Goal: Transaction & Acquisition: Purchase product/service

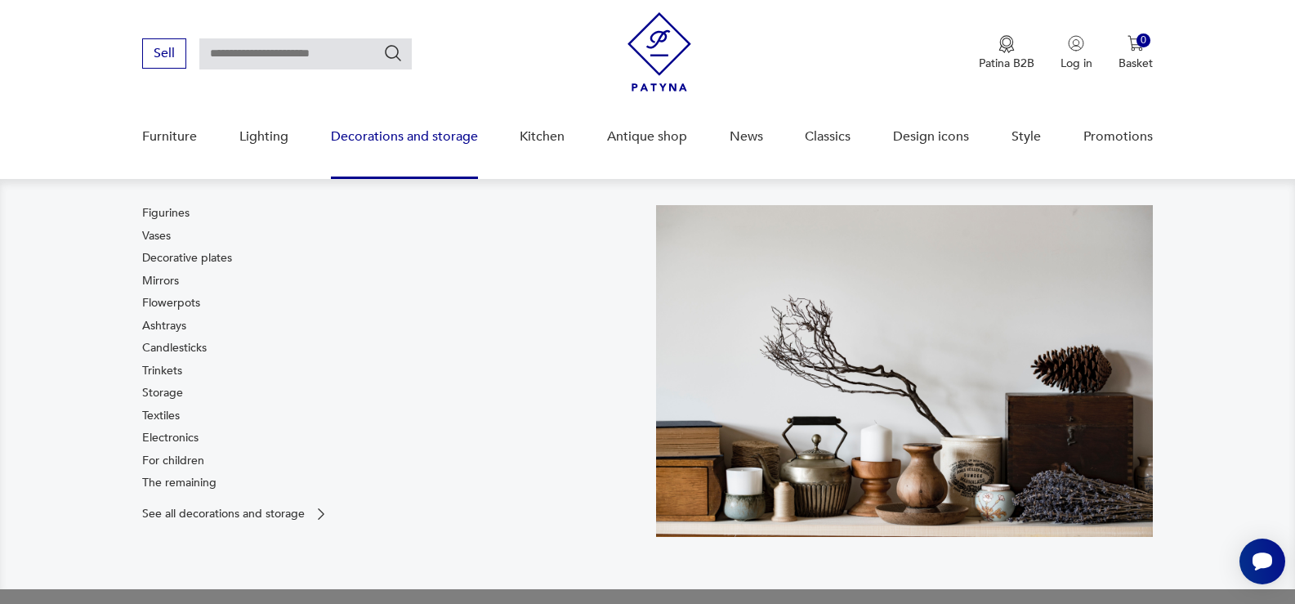
click at [176, 336] on div "Figurines Vases Decorative plates Mirrors Flowerpots Ashtrays Candlesticks Trin…" at bounding box center [187, 351] width 90 height 292
click at [169, 328] on font "Ashtrays" at bounding box center [164, 326] width 44 height 16
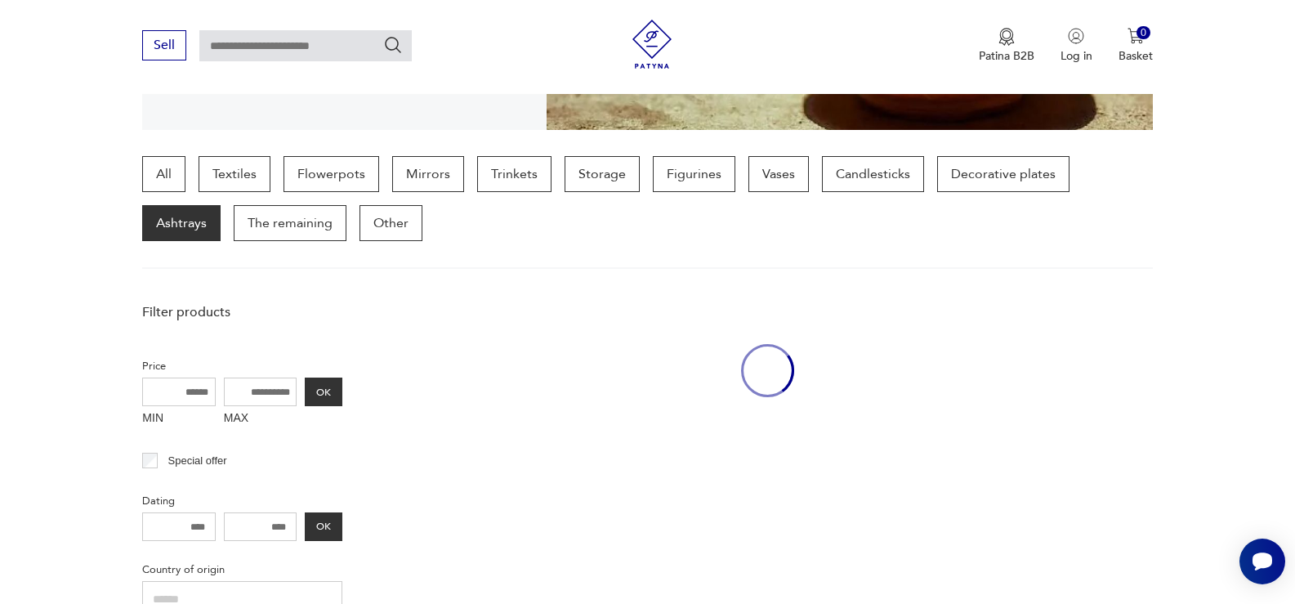
scroll to position [394, 0]
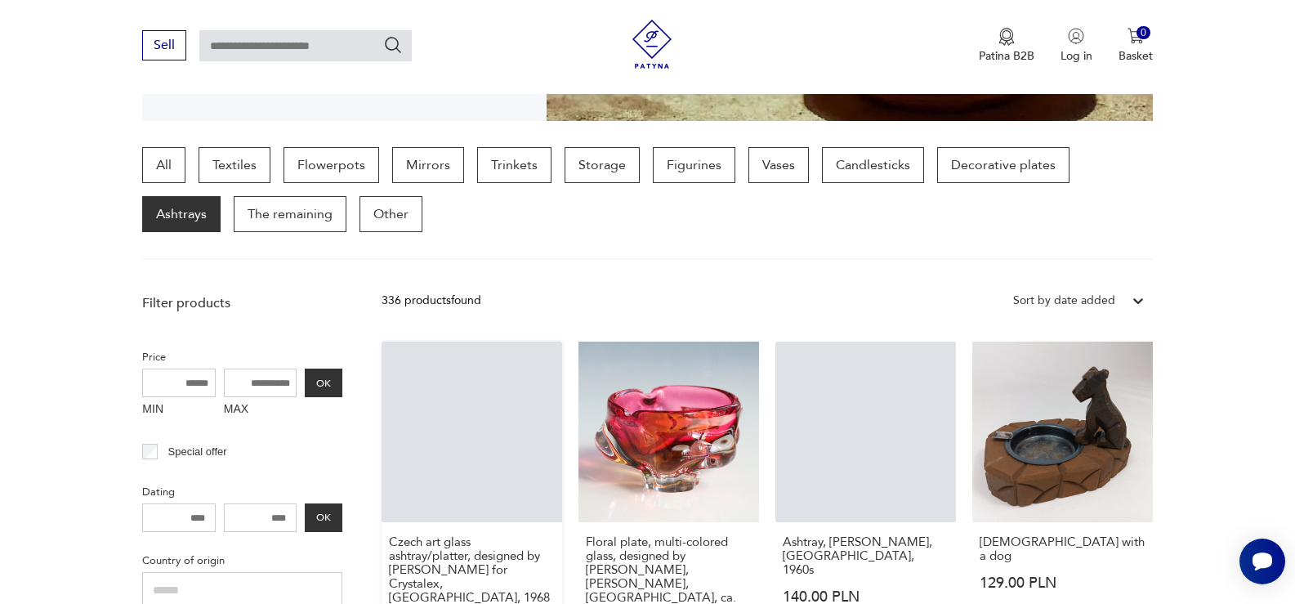
click at [496, 341] on link "Czech art glass ashtray/platter, designed by [PERSON_NAME] for Crystalex, [GEOG…" at bounding box center [472, 509] width 181 height 336
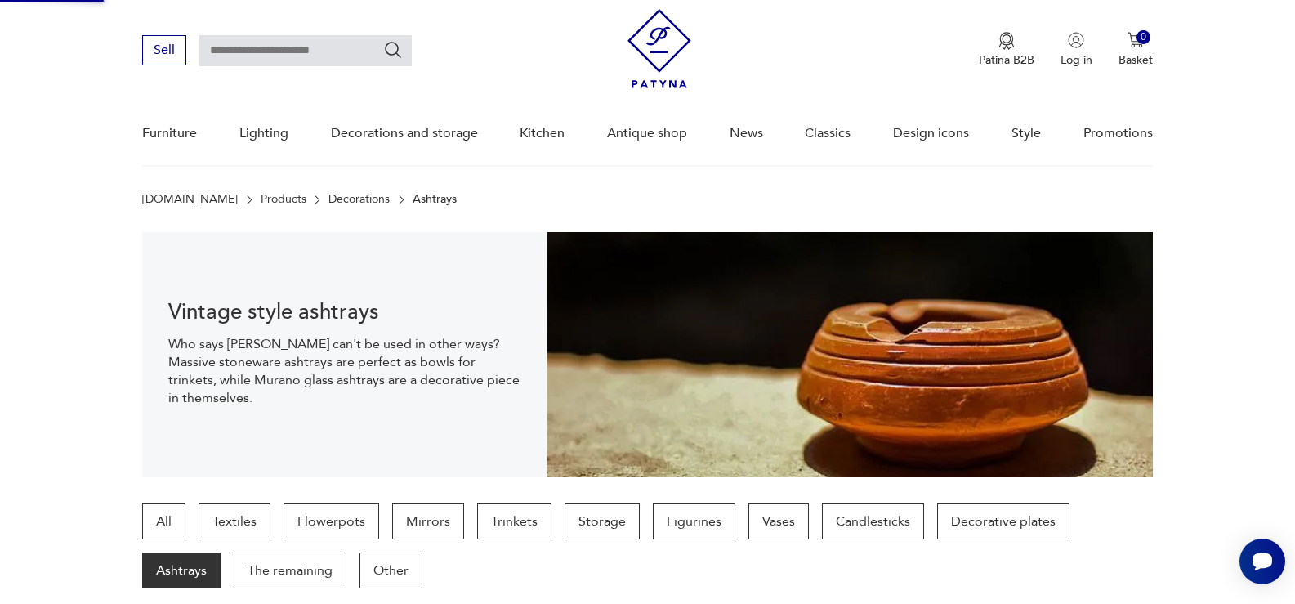
scroll to position [5, 0]
